Goal: Check status: Check status

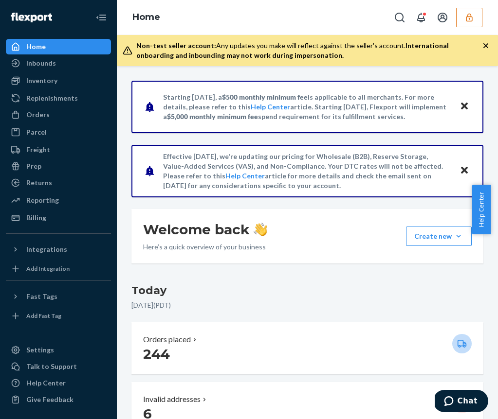
click at [464, 23] on button "button" at bounding box center [469, 17] width 26 height 19
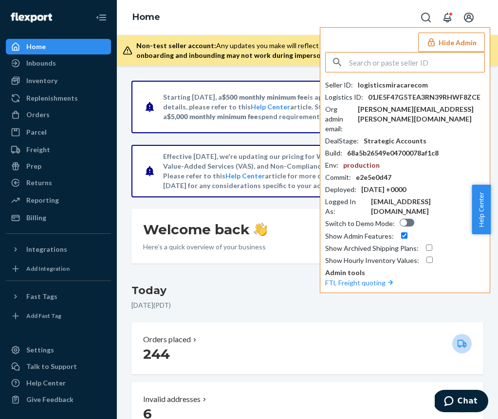
click at [405, 61] on input "text" at bounding box center [416, 62] width 135 height 19
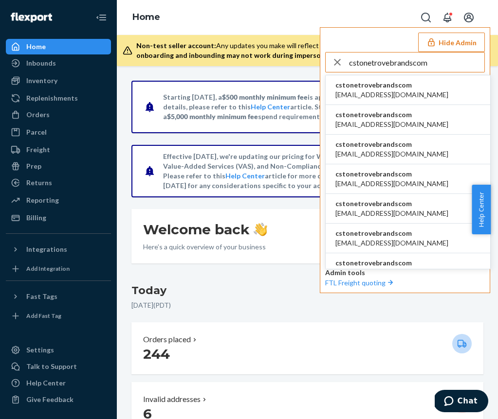
type input "cstonetrovebrandscom"
click at [409, 92] on span "[EMAIL_ADDRESS][DOMAIN_NAME]" at bounding box center [391, 95] width 113 height 10
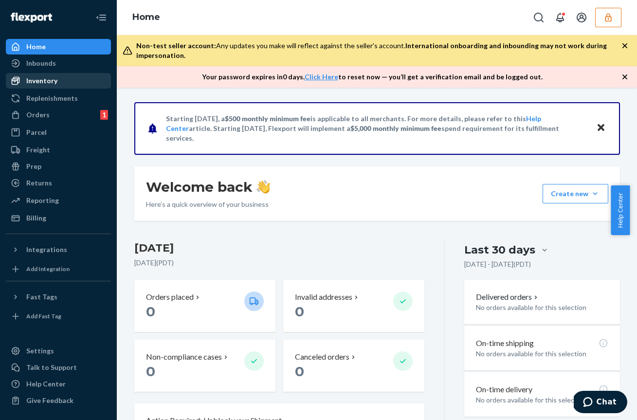
click at [49, 80] on div "Inventory" at bounding box center [41, 81] width 31 height 10
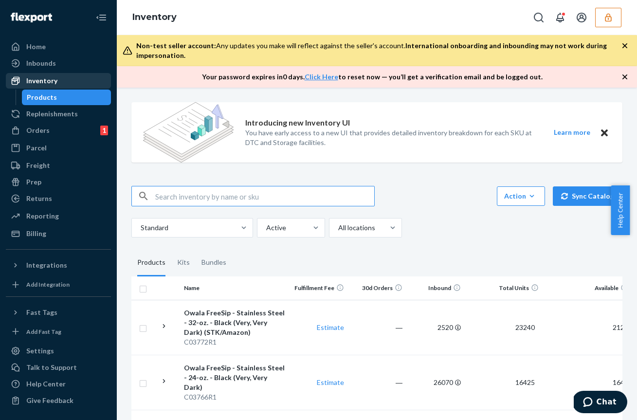
click at [44, 81] on div "Inventory" at bounding box center [41, 81] width 31 height 10
click at [180, 201] on input "text" at bounding box center [264, 195] width 219 height 19
paste input "C03771"
type input "C03771"
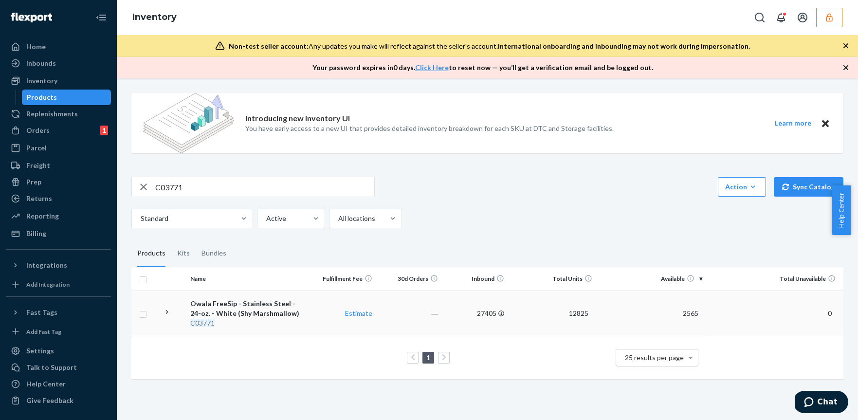
click at [636, 321] on td "2565" at bounding box center [651, 312] width 110 height 45
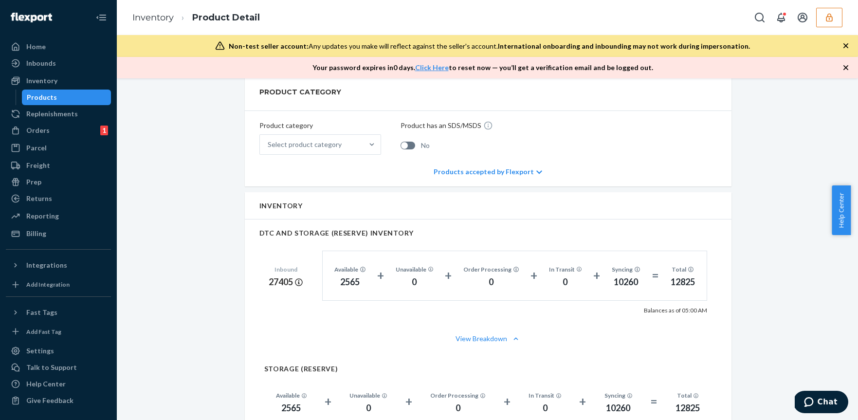
scroll to position [512, 0]
